Goal: Task Accomplishment & Management: Manage account settings

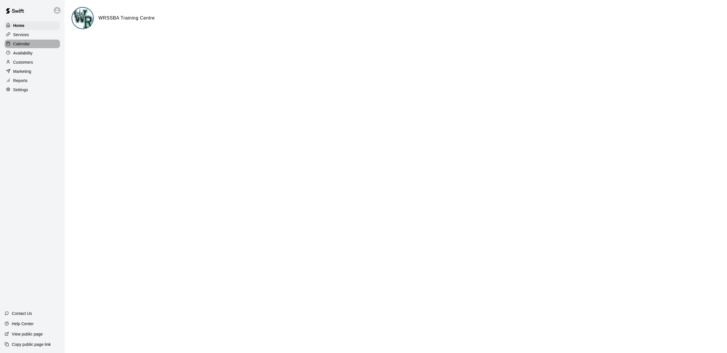
click at [31, 46] on div "Calendar" at bounding box center [32, 44] width 55 height 9
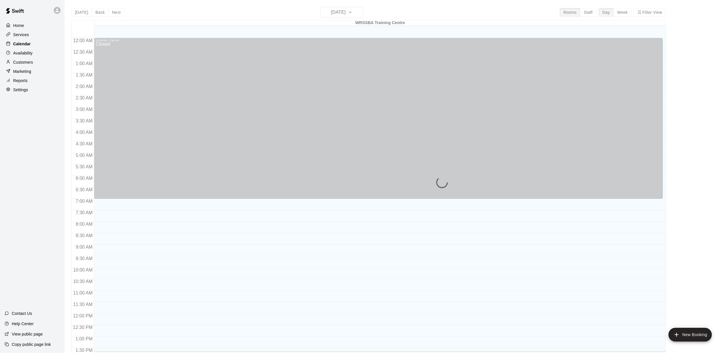
scroll to position [212, 0]
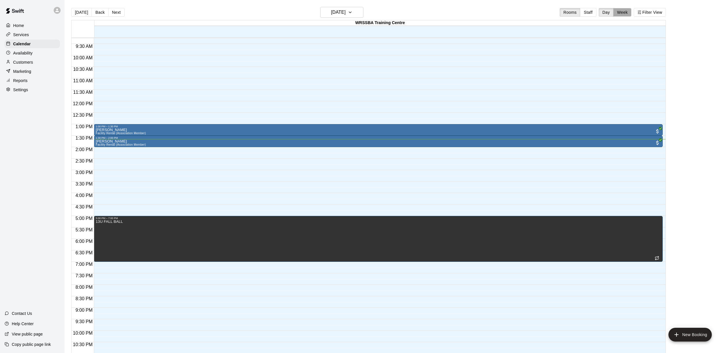
drag, startPoint x: 616, startPoint y: 11, endPoint x: 622, endPoint y: 12, distance: 6.2
click at [622, 12] on button "Week" at bounding box center [622, 12] width 18 height 9
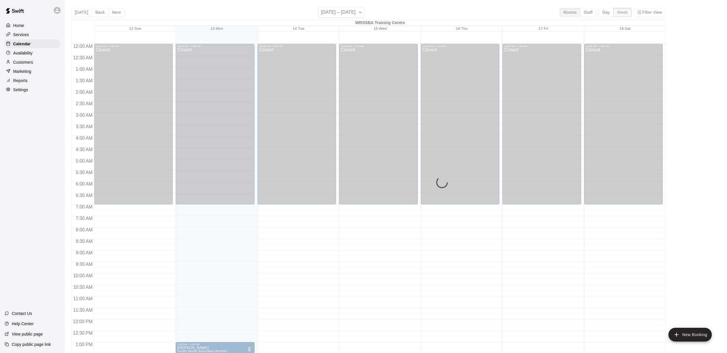
scroll to position [235, 0]
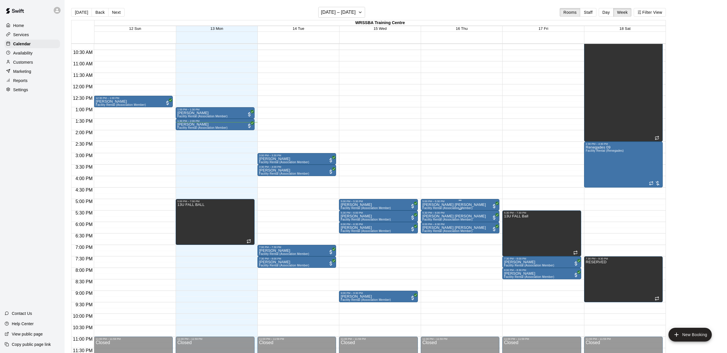
click at [426, 221] on img "edit" at bounding box center [428, 222] width 7 height 7
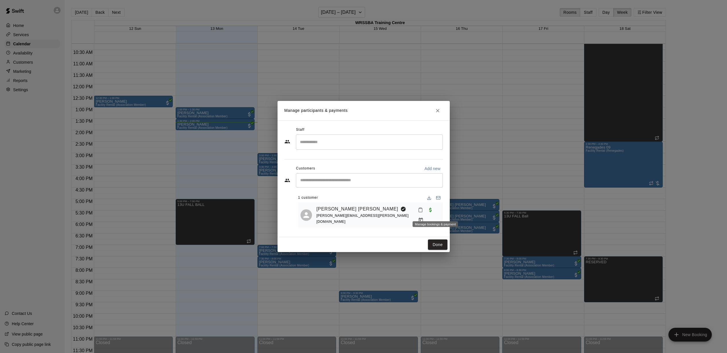
click at [423, 218] on icon "Manage bookings & payment" at bounding box center [420, 220] width 4 height 5
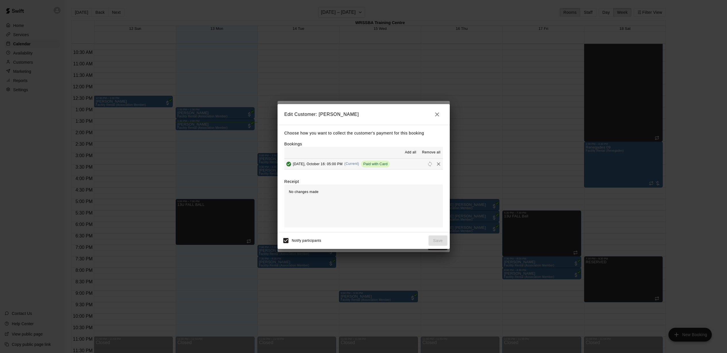
click at [439, 164] on icon "Remove" at bounding box center [438, 164] width 6 height 6
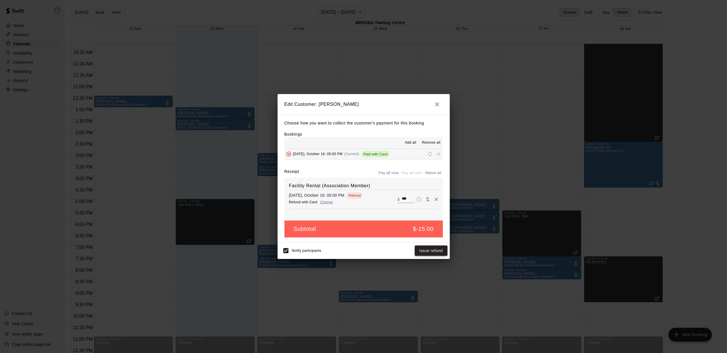
click at [423, 251] on button "Issue refund" at bounding box center [430, 251] width 33 height 11
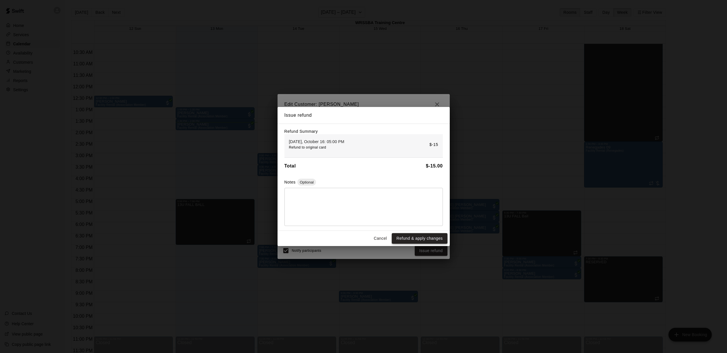
click at [424, 240] on button "Refund & apply changes" at bounding box center [419, 238] width 55 height 11
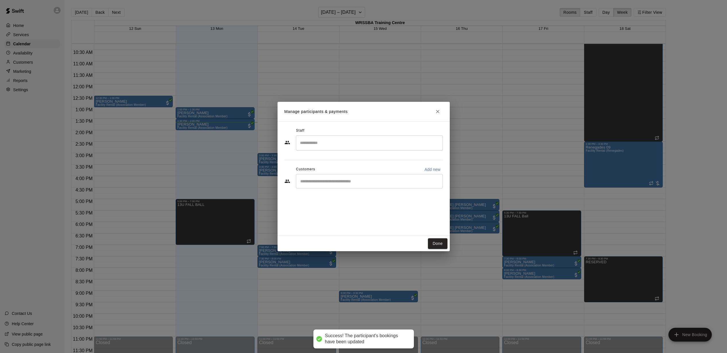
click at [442, 243] on button "Done" at bounding box center [437, 243] width 19 height 11
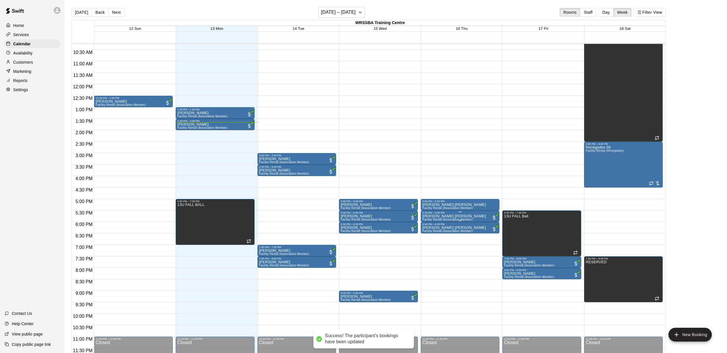
click at [428, 235] on img "edit" at bounding box center [428, 234] width 7 height 7
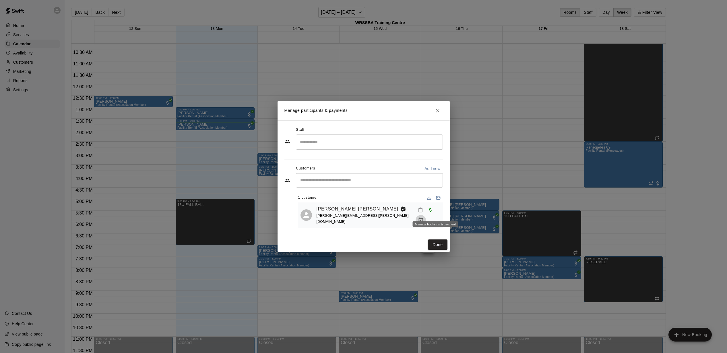
click at [426, 215] on button "Manage bookings & payment" at bounding box center [420, 220] width 10 height 10
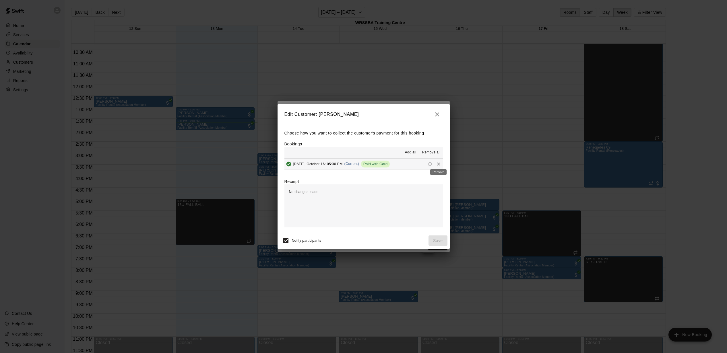
click at [441, 165] on button "Remove" at bounding box center [438, 164] width 9 height 9
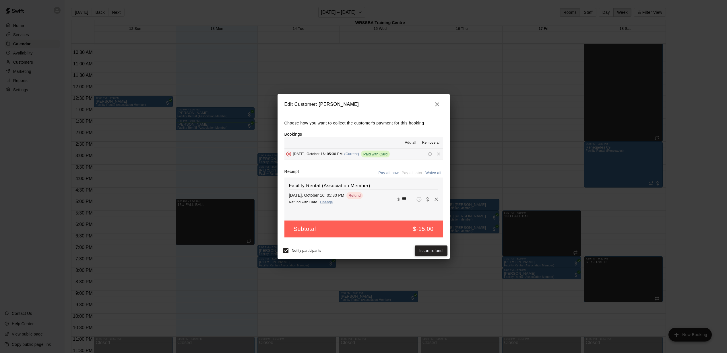
click at [432, 246] on button "Issue refund" at bounding box center [430, 251] width 33 height 11
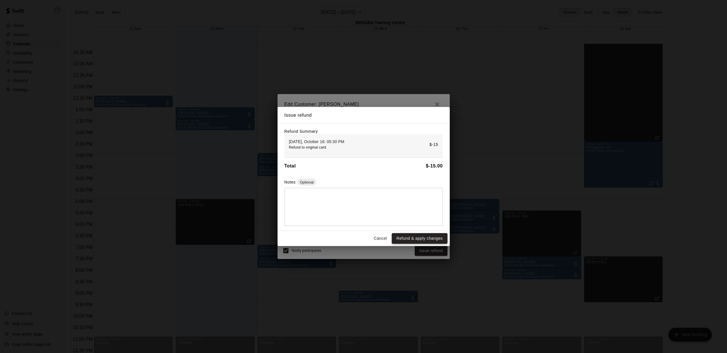
click at [433, 240] on button "Refund & apply changes" at bounding box center [419, 238] width 55 height 11
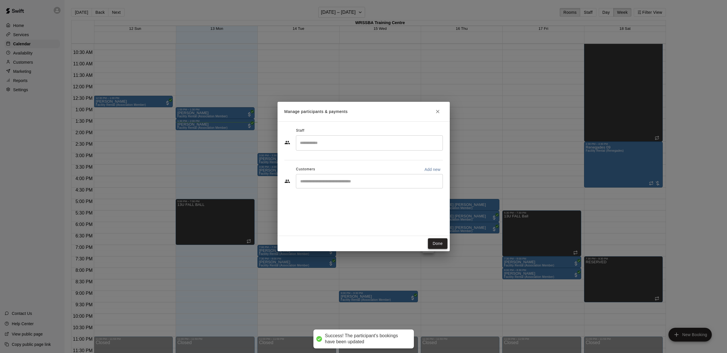
click at [437, 244] on button "Done" at bounding box center [437, 243] width 19 height 11
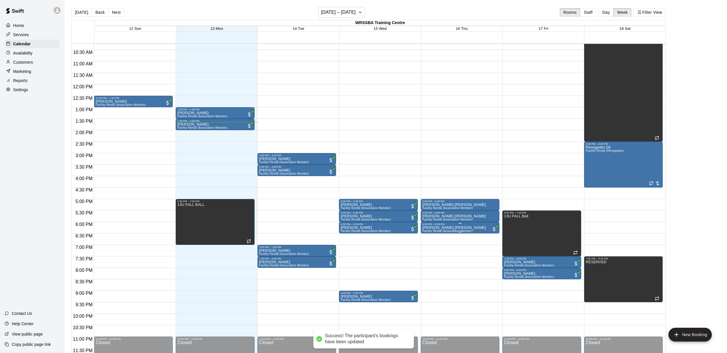
click at [494, 231] on span "All customers have paid" at bounding box center [494, 229] width 6 height 6
click at [498, 249] on img "edit" at bounding box center [497, 245] width 7 height 7
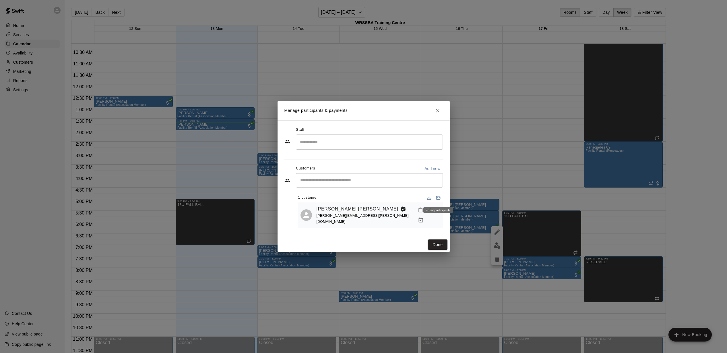
click at [438, 205] on div "Email participants" at bounding box center [438, 208] width 31 height 10
click at [437, 209] on div "Email participants" at bounding box center [438, 210] width 30 height 6
click at [426, 215] on button "Manage bookings & payment" at bounding box center [420, 220] width 10 height 10
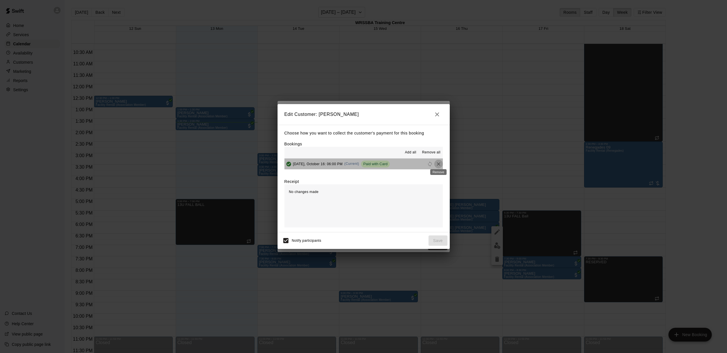
click at [438, 163] on icon "Remove" at bounding box center [438, 163] width 3 height 3
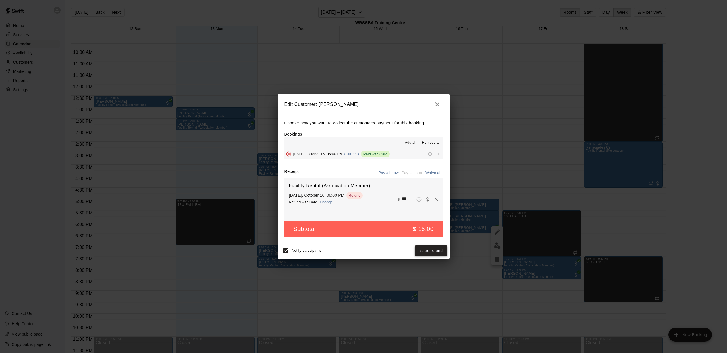
click at [435, 250] on button "Issue refund" at bounding box center [430, 251] width 33 height 11
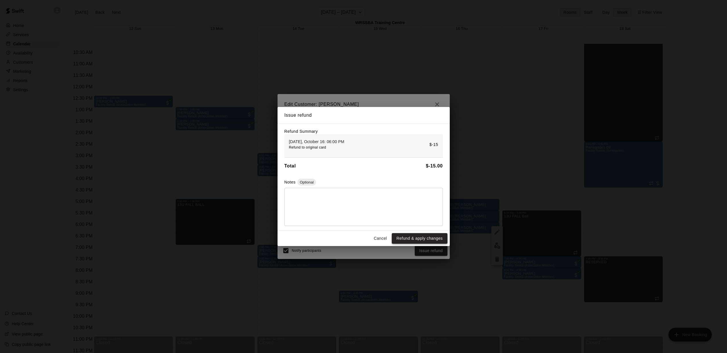
click at [439, 243] on button "Refund & apply changes" at bounding box center [419, 238] width 55 height 11
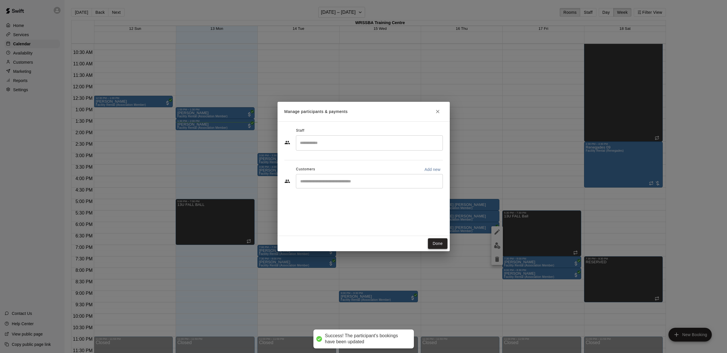
click at [438, 245] on button "Done" at bounding box center [437, 243] width 19 height 11
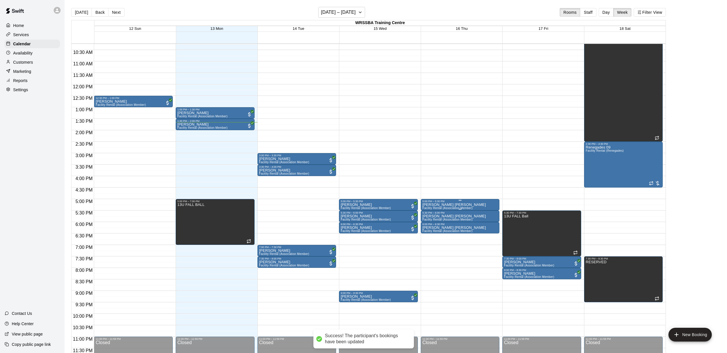
click at [429, 234] on icon "delete" at bounding box center [428, 235] width 4 height 5
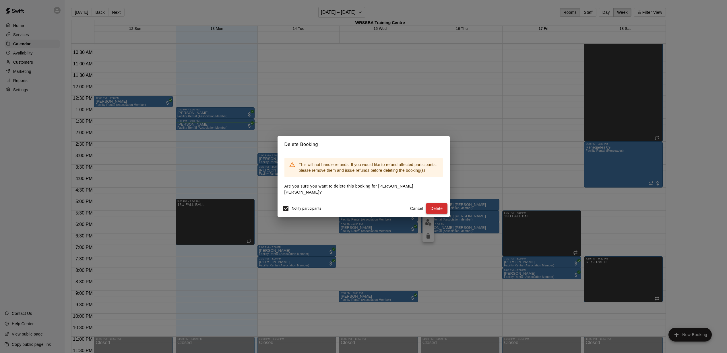
click at [443, 206] on button "Delete" at bounding box center [437, 208] width 22 height 11
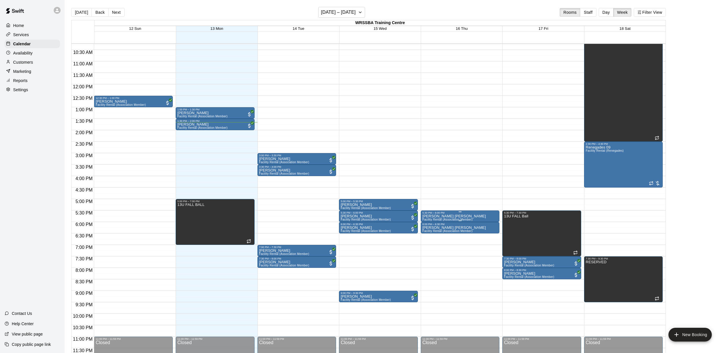
click at [441, 216] on p "[PERSON_NAME] [PERSON_NAME]" at bounding box center [453, 216] width 63 height 0
click at [430, 251] on icon "delete" at bounding box center [428, 249] width 4 height 5
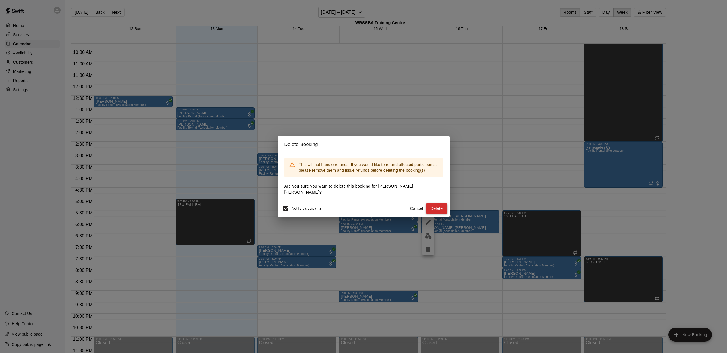
click at [439, 207] on button "Delete" at bounding box center [437, 208] width 22 height 11
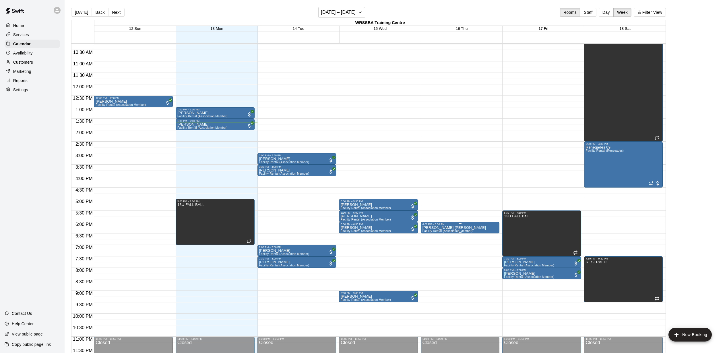
click at [436, 223] on div "6:00 PM – 6:30 PM [PERSON_NAME] [PERSON_NAME] Facility Rental (Association Memb…" at bounding box center [460, 227] width 79 height 11
click at [429, 256] on icon "delete" at bounding box center [426, 255] width 7 height 7
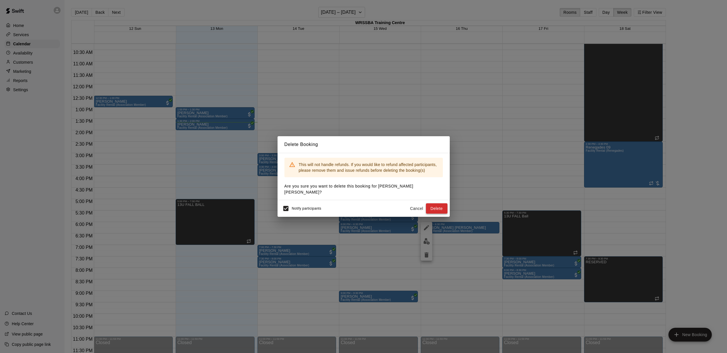
click at [432, 205] on button "Delete" at bounding box center [437, 208] width 22 height 11
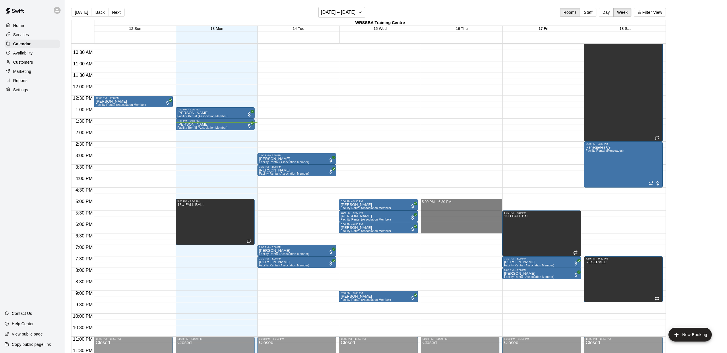
drag, startPoint x: 438, startPoint y: 201, endPoint x: 437, endPoint y: 231, distance: 30.2
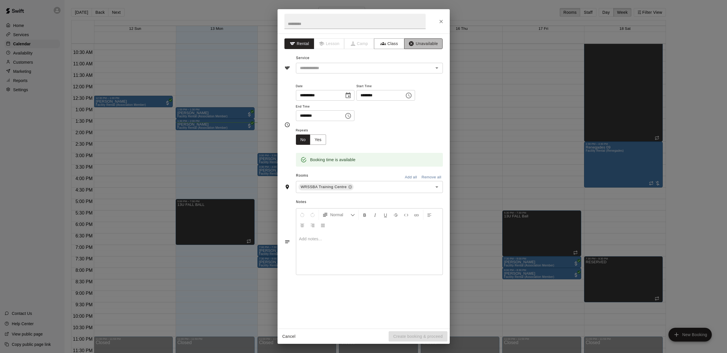
click at [416, 43] on button "Unavailable" at bounding box center [423, 43] width 38 height 11
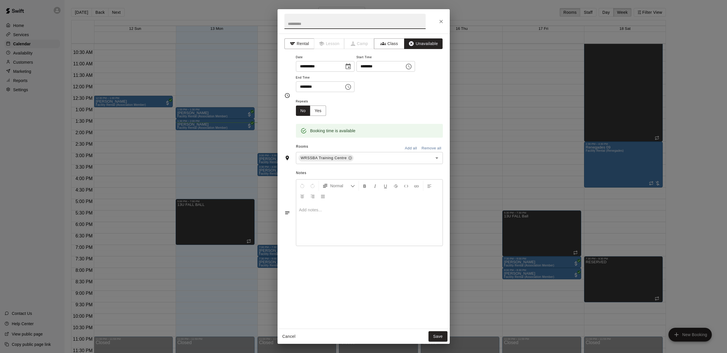
click at [372, 25] on input "text" at bounding box center [354, 21] width 141 height 15
type input "**********"
click at [434, 330] on div "Cancel Save" at bounding box center [363, 336] width 172 height 15
click at [435, 336] on button "Save" at bounding box center [437, 336] width 19 height 11
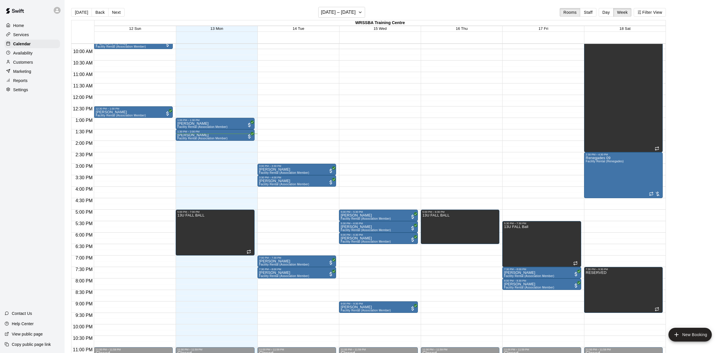
scroll to position [171, 0]
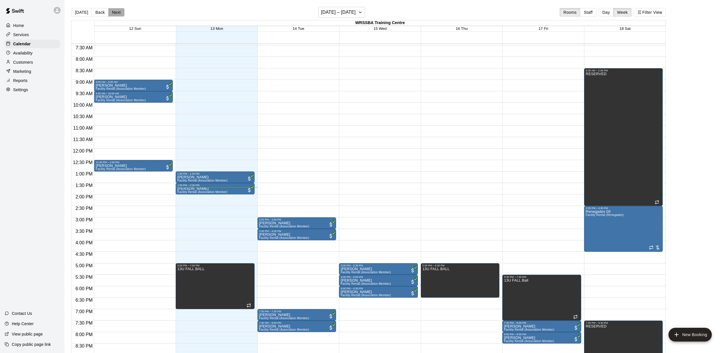
click at [115, 12] on button "Next" at bounding box center [116, 12] width 16 height 9
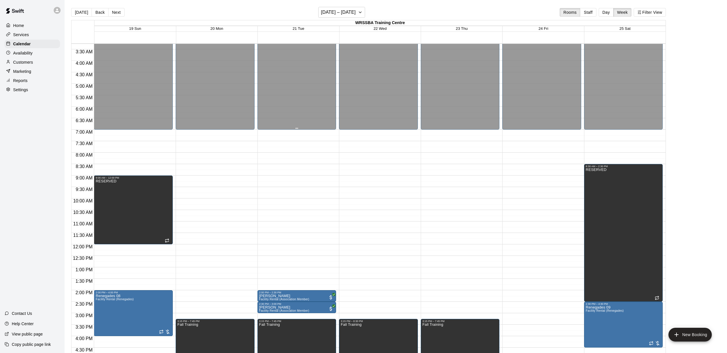
scroll to position [143, 0]
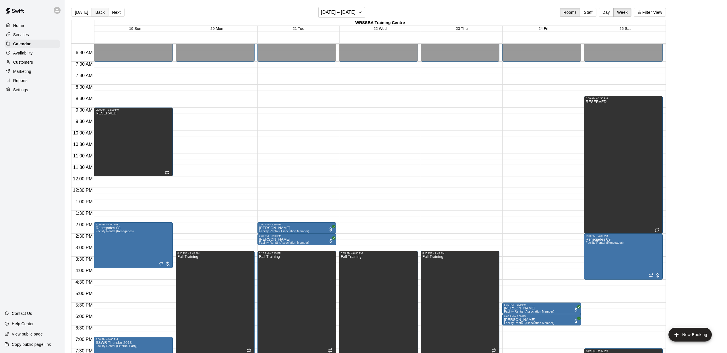
click at [98, 11] on button "Back" at bounding box center [100, 12] width 17 height 9
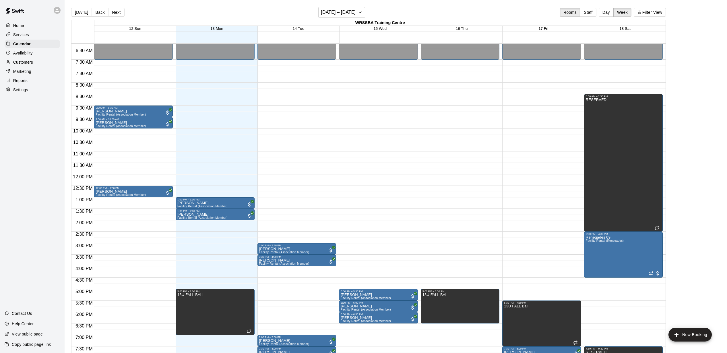
scroll to position [144, 0]
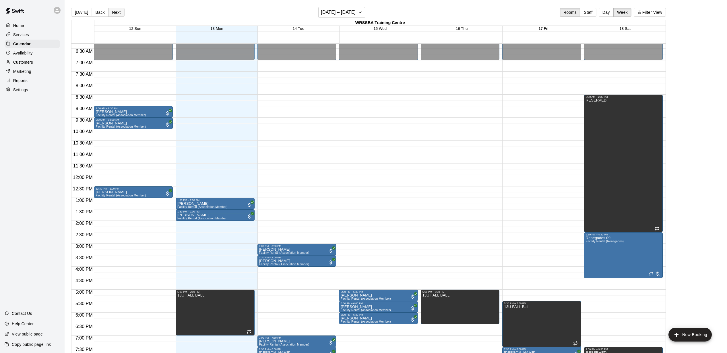
click at [118, 10] on button "Next" at bounding box center [116, 12] width 16 height 9
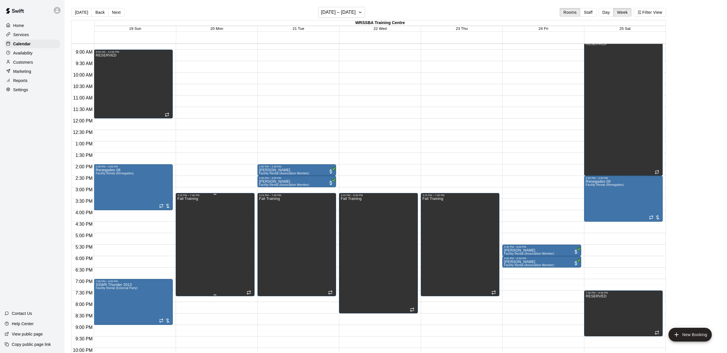
scroll to position [201, 0]
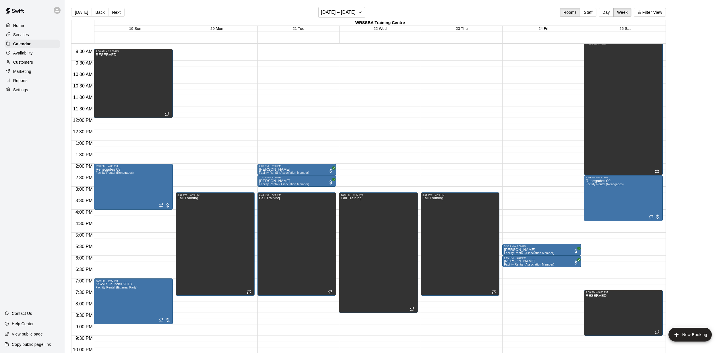
drag, startPoint x: 107, startPoint y: 9, endPoint x: 111, endPoint y: 10, distance: 4.1
click at [111, 10] on button "Next" at bounding box center [116, 12] width 16 height 9
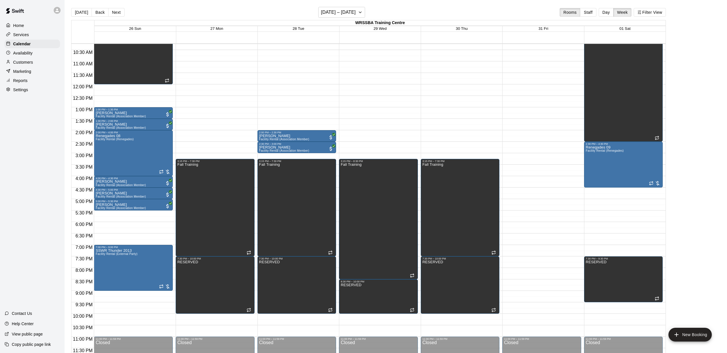
scroll to position [235, 0]
click at [115, 13] on button "Next" at bounding box center [116, 12] width 16 height 9
click at [115, 13] on div "[DATE] Back Next [DATE] – [DATE] Rooms Staff Day Week Filter View [GEOGRAPHIC_D…" at bounding box center [368, 183] width 594 height 353
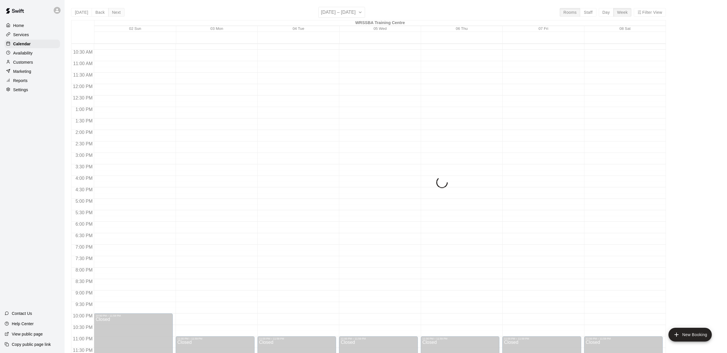
click at [115, 13] on div "[DATE] Back Next [DATE] – [DATE] Rooms Staff Day Week Filter View [GEOGRAPHIC_D…" at bounding box center [368, 183] width 594 height 353
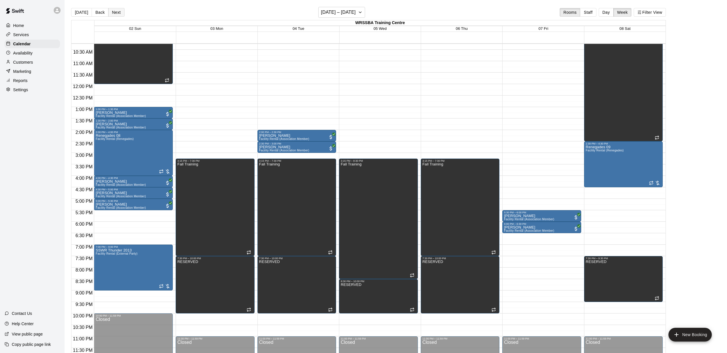
click at [115, 13] on button "Next" at bounding box center [116, 12] width 16 height 9
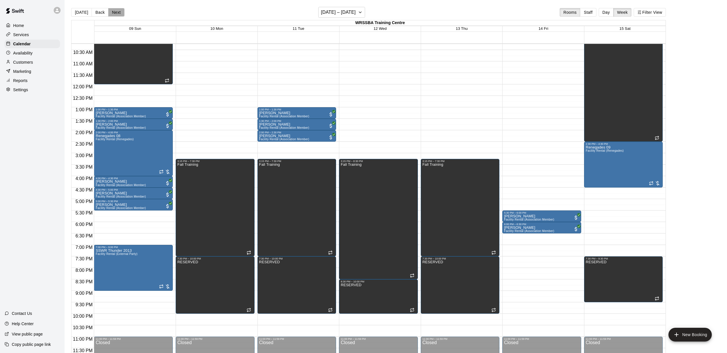
click at [115, 13] on button "Next" at bounding box center [116, 12] width 16 height 9
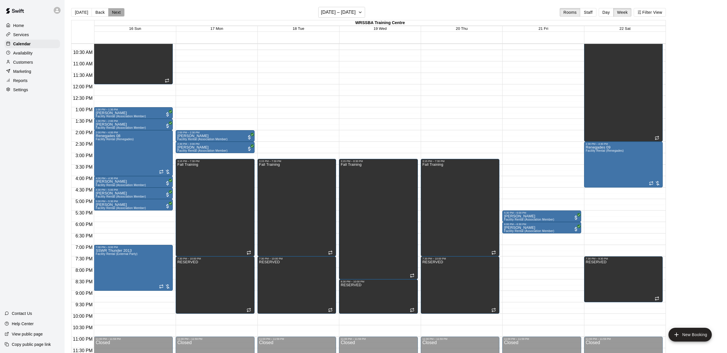
click at [115, 13] on button "Next" at bounding box center [116, 12] width 16 height 9
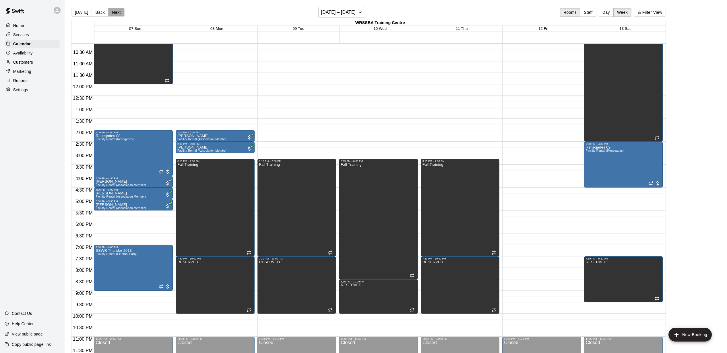
click at [115, 13] on button "Next" at bounding box center [116, 12] width 16 height 9
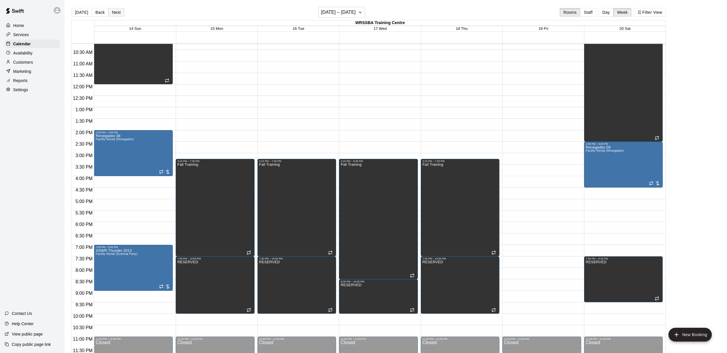
click at [115, 13] on button "Next" at bounding box center [116, 12] width 16 height 9
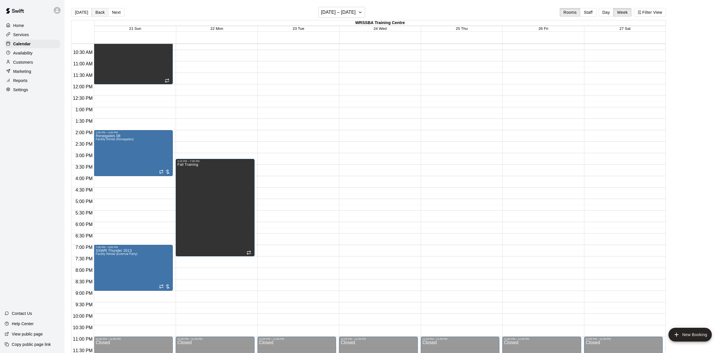
click at [100, 12] on button "Back" at bounding box center [100, 12] width 17 height 9
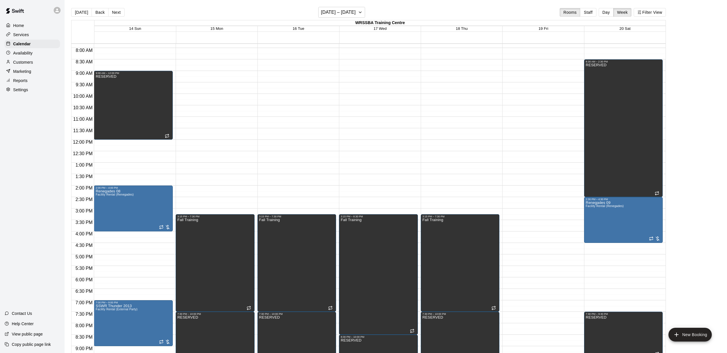
scroll to position [174, 0]
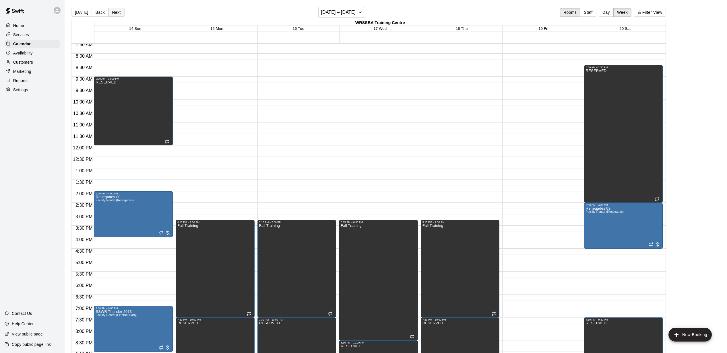
click at [118, 10] on button "Next" at bounding box center [116, 12] width 16 height 9
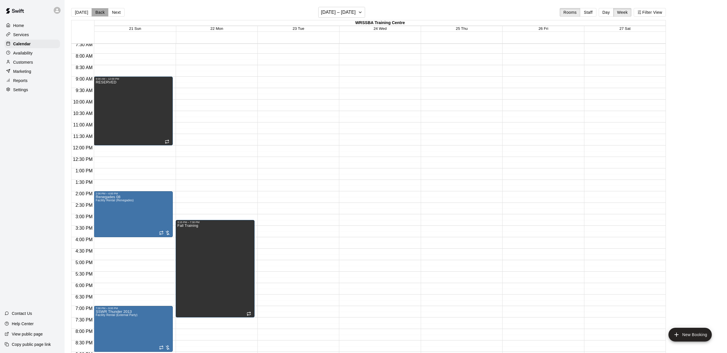
click at [100, 11] on button "Back" at bounding box center [100, 12] width 17 height 9
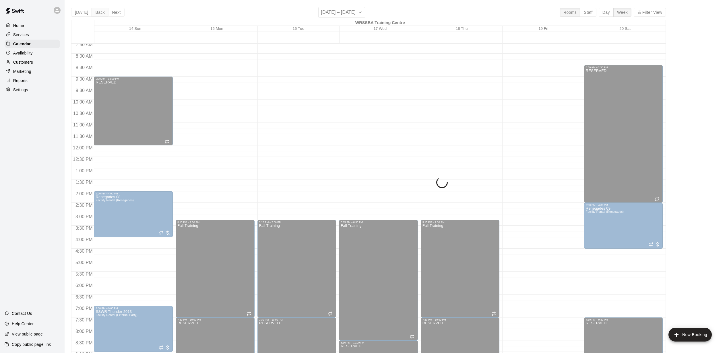
click at [100, 11] on div "[DATE] Back Next [DATE] – [DATE] Rooms Staff Day Week Filter View [GEOGRAPHIC_D…" at bounding box center [368, 183] width 594 height 353
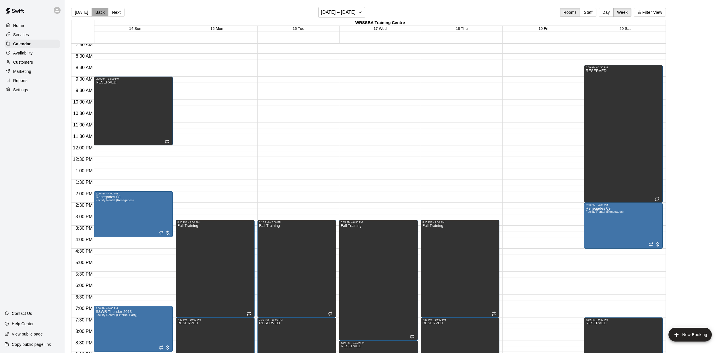
click at [100, 11] on button "Back" at bounding box center [100, 12] width 17 height 9
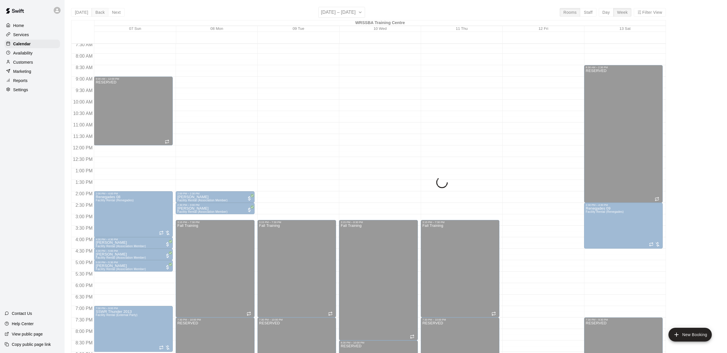
click at [100, 11] on div "[DATE] Back Next [DATE] – [DATE] Rooms Staff Day Week Filter View WRSSBA Traini…" at bounding box center [368, 183] width 594 height 353
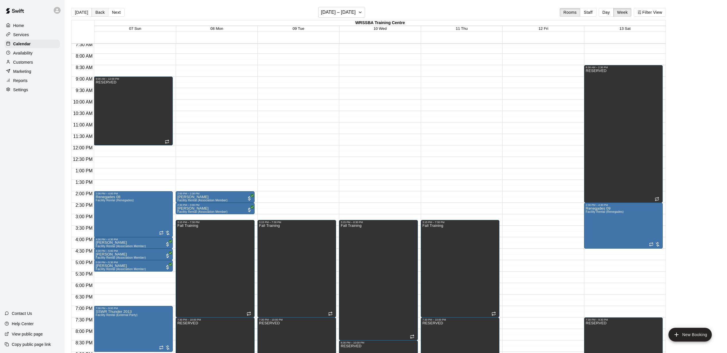
click at [100, 11] on button "Back" at bounding box center [100, 12] width 17 height 9
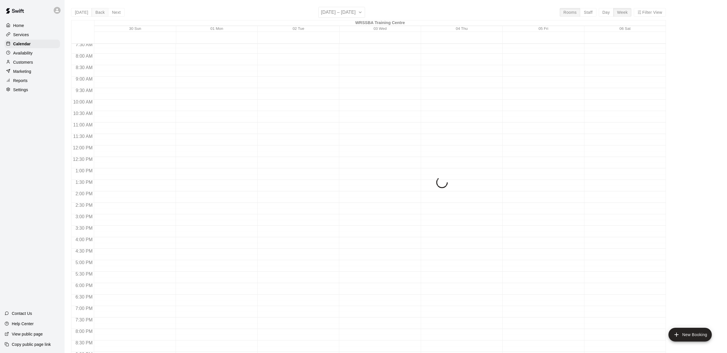
click at [100, 11] on div "[DATE] Back Next [DATE] – [DATE] Rooms Staff Day Week Filter View [GEOGRAPHIC_D…" at bounding box center [368, 183] width 594 height 353
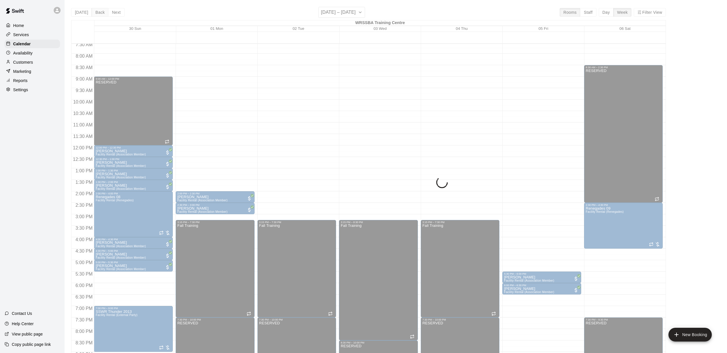
click at [100, 11] on div "[DATE] Back Next [DATE] – [DATE] Rooms Staff Day Week Filter View [GEOGRAPHIC_D…" at bounding box center [368, 183] width 594 height 353
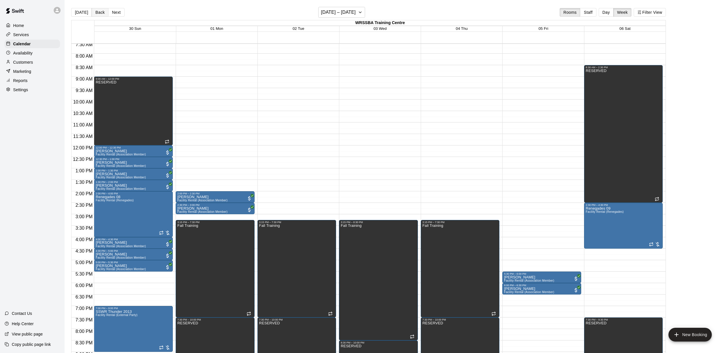
click at [100, 11] on button "Back" at bounding box center [100, 12] width 17 height 9
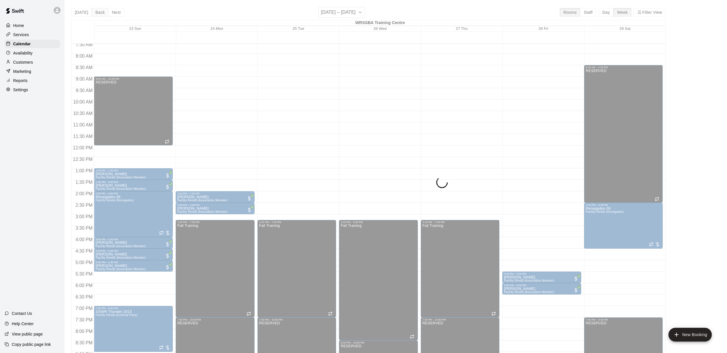
click at [100, 11] on div "[DATE] Back Next [DATE] – [DATE] Rooms Staff Day Week Filter View [GEOGRAPHIC_D…" at bounding box center [368, 183] width 594 height 353
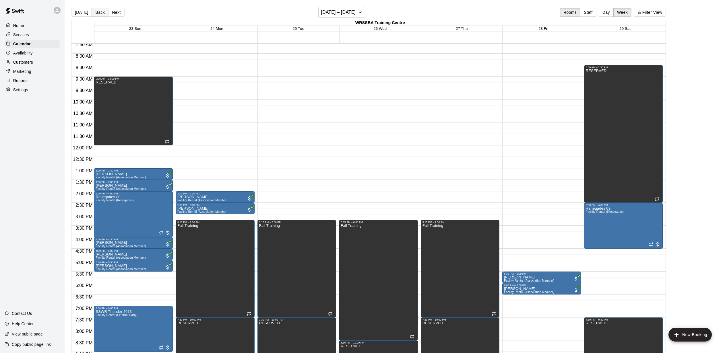
click at [100, 11] on button "Back" at bounding box center [100, 12] width 17 height 9
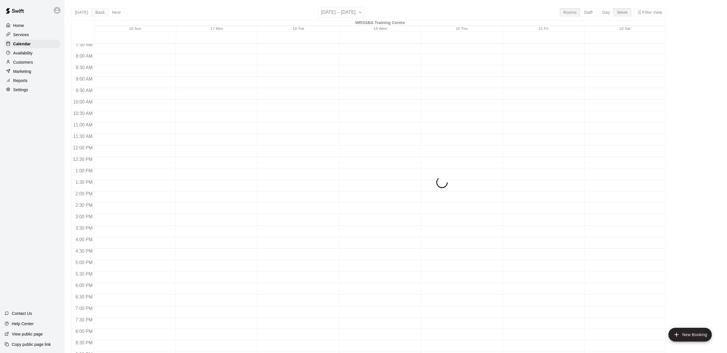
click at [100, 11] on div "[DATE] Back Next [DATE] – [DATE] Rooms Staff Day Week Filter View [GEOGRAPHIC_D…" at bounding box center [368, 183] width 594 height 353
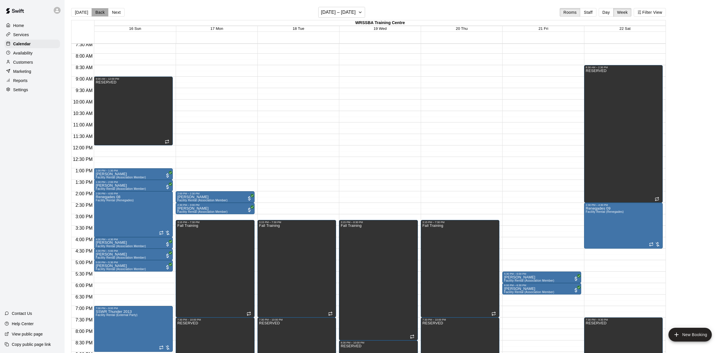
click at [100, 11] on button "Back" at bounding box center [100, 12] width 17 height 9
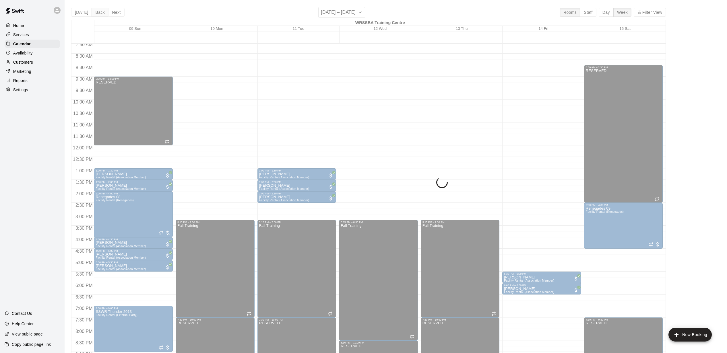
click at [100, 11] on div "[DATE] Back Next [DATE] – [DATE] Rooms Staff Day Week Filter View [GEOGRAPHIC_D…" at bounding box center [368, 183] width 594 height 353
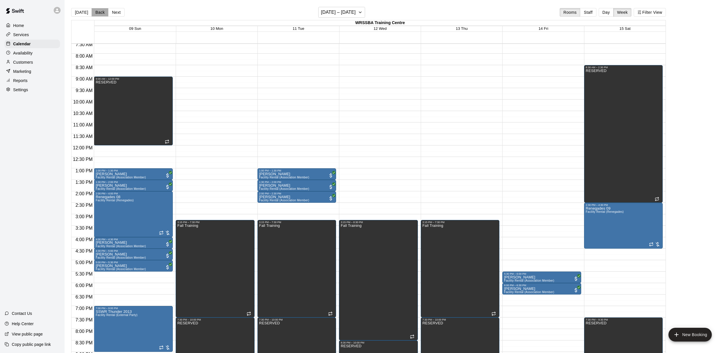
click at [100, 11] on button "Back" at bounding box center [100, 12] width 17 height 9
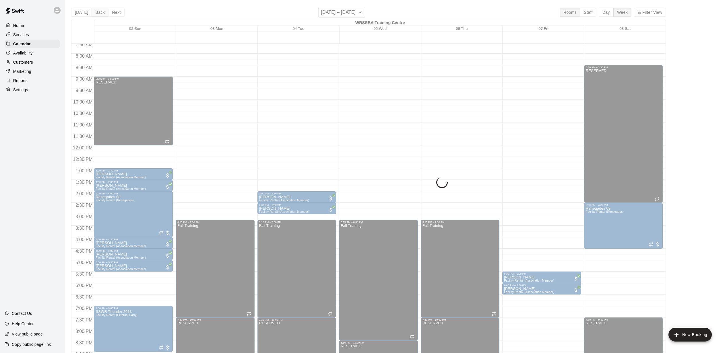
click at [100, 11] on div "[DATE] Back Next [DATE] – [DATE] Rooms Staff Day Week Filter View [GEOGRAPHIC_D…" at bounding box center [368, 183] width 594 height 353
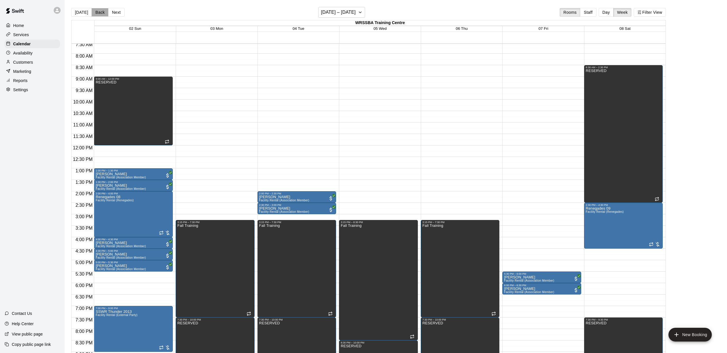
click at [100, 11] on button "Back" at bounding box center [100, 12] width 17 height 9
click at [100, 11] on div "[DATE] Back Next [DATE] – [DATE] Rooms Staff Day Week Filter View [GEOGRAPHIC_D…" at bounding box center [368, 183] width 594 height 353
click at [100, 11] on button "Back" at bounding box center [100, 12] width 17 height 9
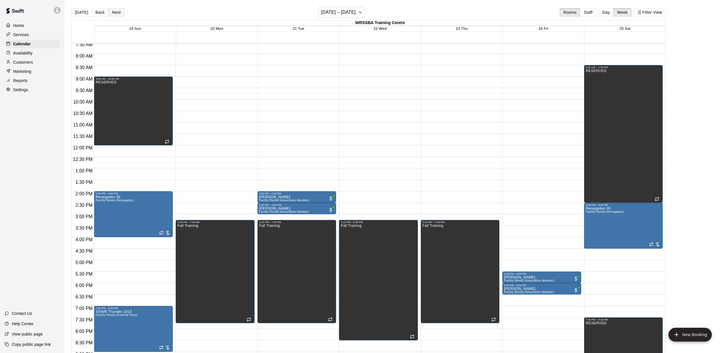
click at [112, 12] on button "Next" at bounding box center [116, 12] width 16 height 9
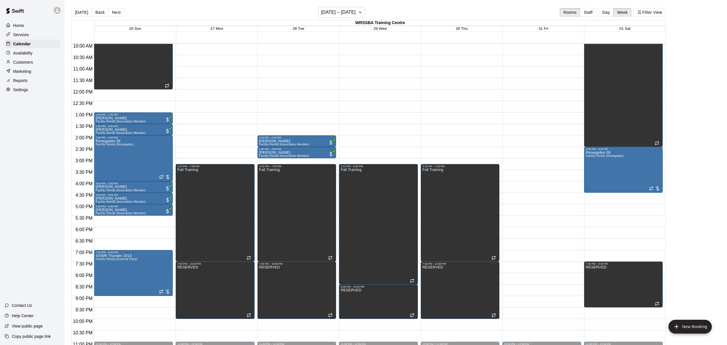
scroll to position [230, 0]
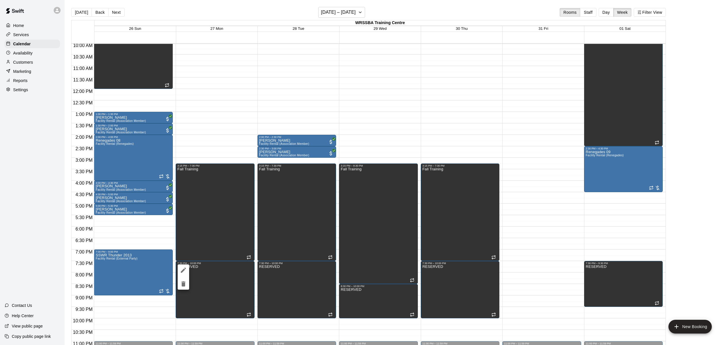
click at [182, 285] on icon "delete" at bounding box center [183, 283] width 4 height 5
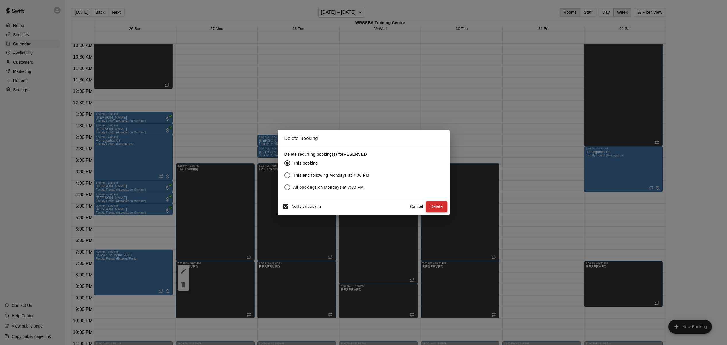
click at [440, 205] on button "Delete" at bounding box center [437, 206] width 22 height 11
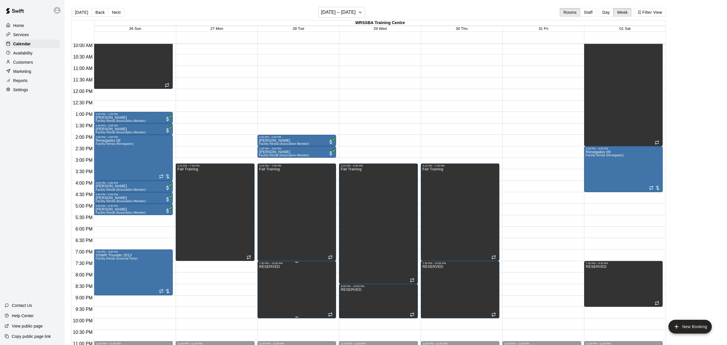
click at [265, 288] on icon "delete" at bounding box center [264, 284] width 7 height 7
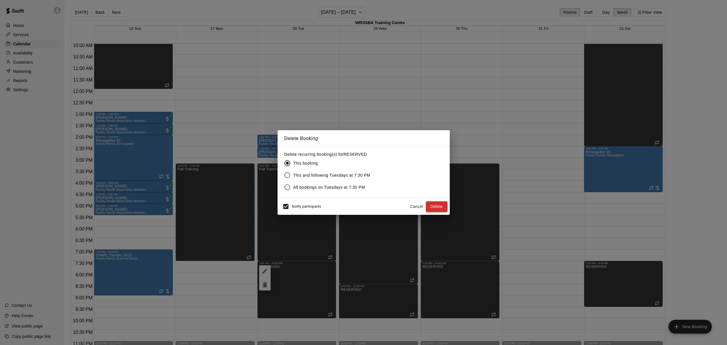
click at [436, 205] on button "Delete" at bounding box center [437, 206] width 22 height 11
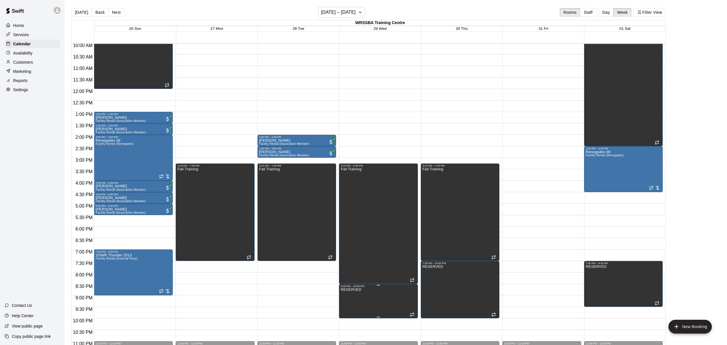
click at [349, 311] on icon "delete" at bounding box center [346, 307] width 7 height 7
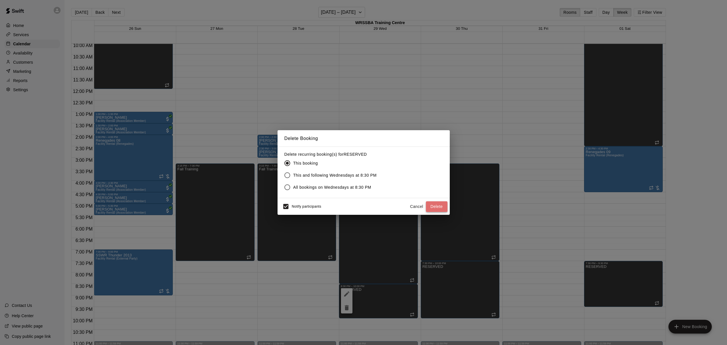
click at [443, 207] on button "Delete" at bounding box center [437, 206] width 22 height 11
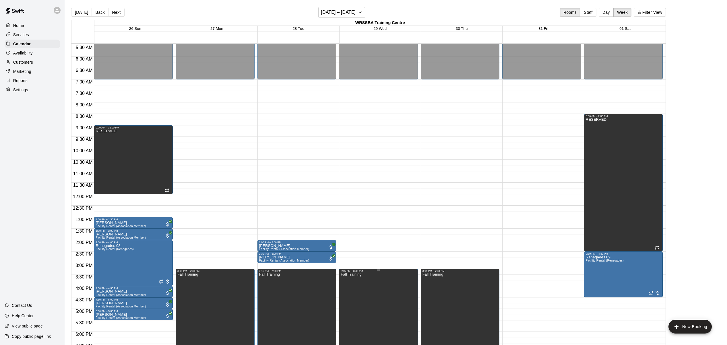
scroll to position [125, 0]
click at [150, 154] on div "RESERVED" at bounding box center [133, 301] width 75 height 345
click at [104, 149] on icon "delete" at bounding box center [101, 149] width 7 height 7
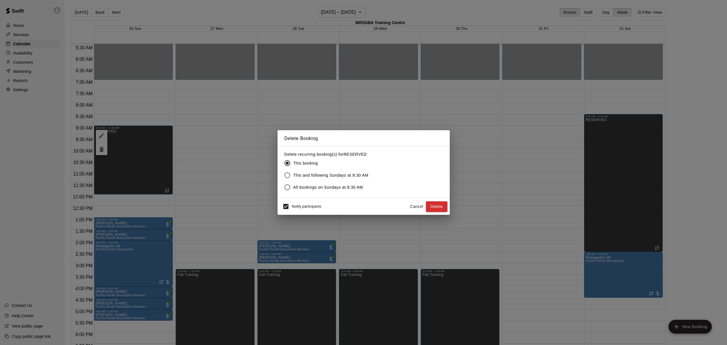
click at [449, 208] on div "Delete Booking Delete recurring booking(s) for RESERVED This booking This and f…" at bounding box center [363, 172] width 727 height 345
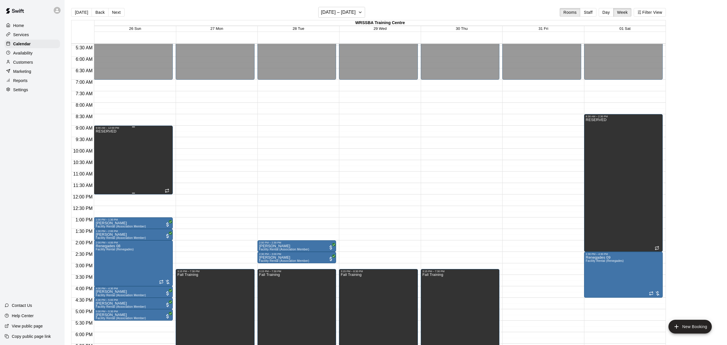
click at [130, 147] on div "RESERVED" at bounding box center [133, 301] width 75 height 345
click at [104, 151] on icon "delete" at bounding box center [101, 149] width 7 height 7
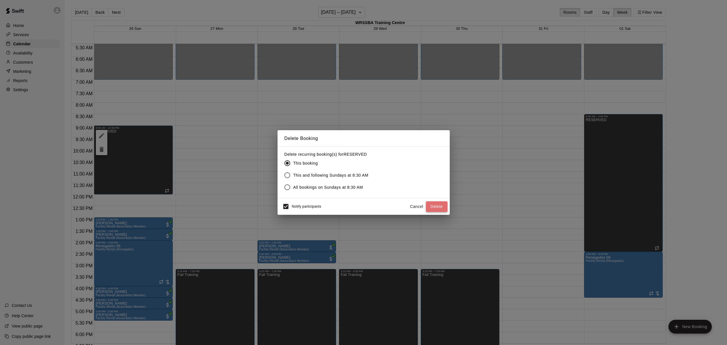
click at [443, 209] on button "Delete" at bounding box center [437, 206] width 22 height 11
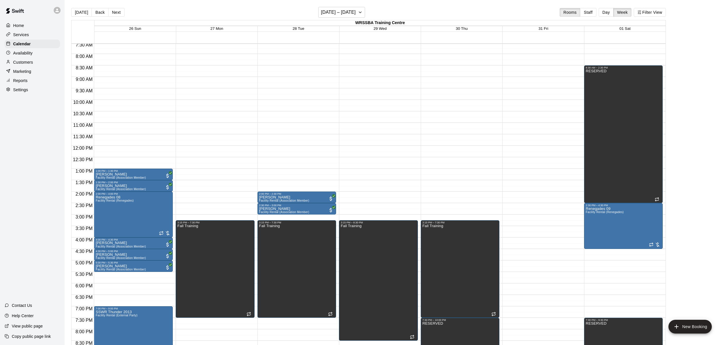
scroll to position [173, 0]
click at [81, 9] on button "[DATE]" at bounding box center [81, 12] width 21 height 9
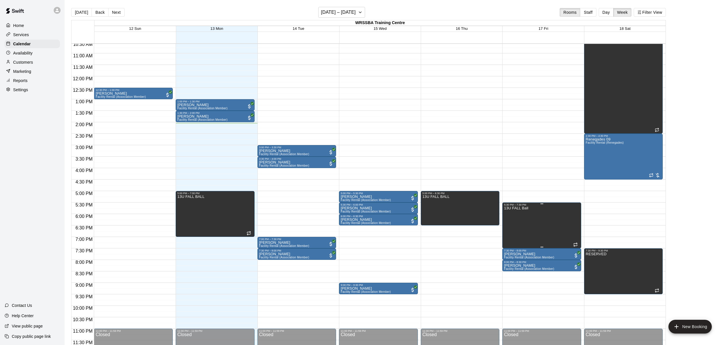
scroll to position [243, 0]
click at [591, 270] on icon "delete" at bounding box center [591, 271] width 4 height 5
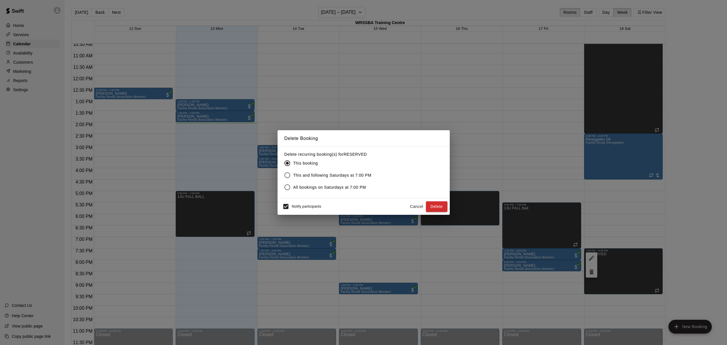
click at [340, 187] on span "All bookings on Saturdays at 7:00 PM" at bounding box center [329, 187] width 73 height 6
click at [444, 212] on div "Notify participants Cancel Delete" at bounding box center [364, 206] width 168 height 12
click at [443, 210] on button "Delete" at bounding box center [437, 206] width 22 height 11
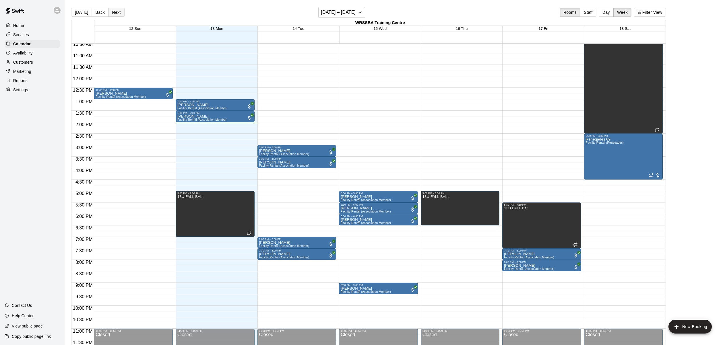
click at [118, 13] on button "Next" at bounding box center [116, 12] width 16 height 9
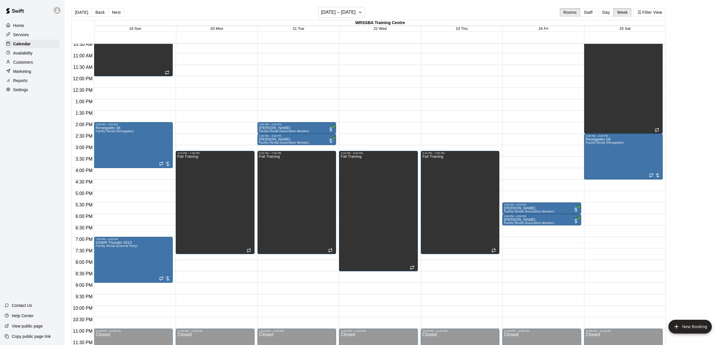
scroll to position [0, 0]
click at [113, 12] on button "Next" at bounding box center [116, 12] width 16 height 9
